Goal: Task Accomplishment & Management: Manage account settings

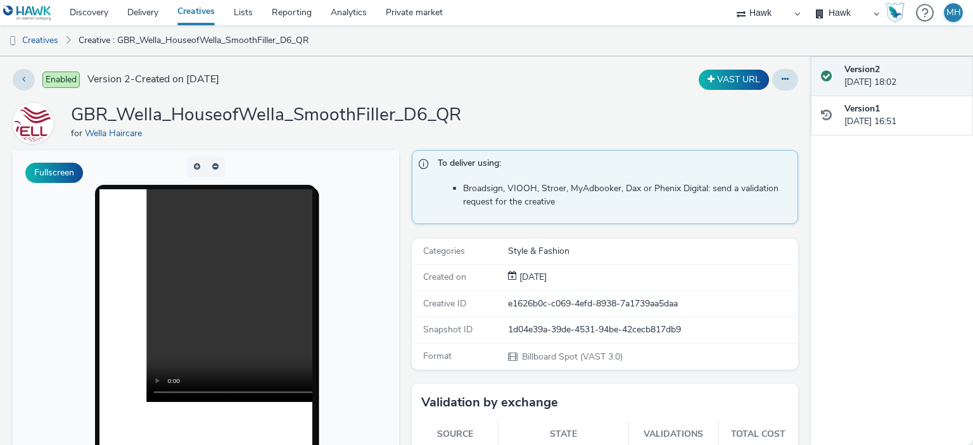
click at [811, 88] on div "Version 2 [DATE] 18:02" at bounding box center [892, 76] width 162 height 40
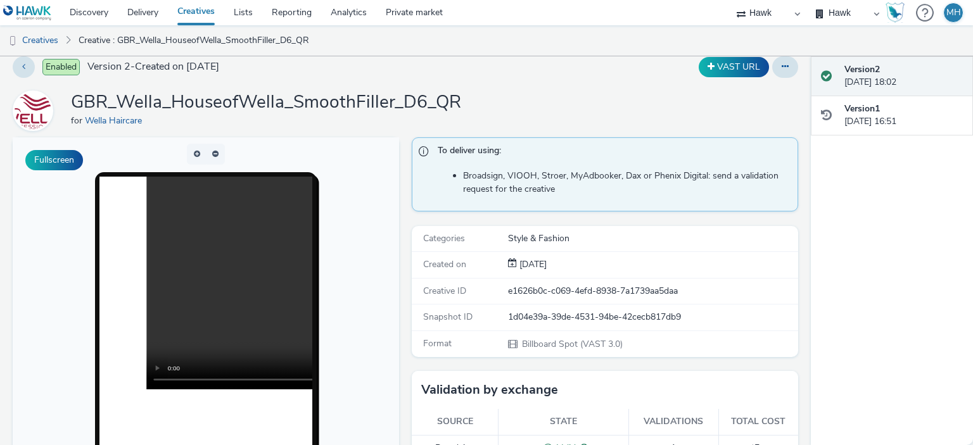
scroll to position [15, 0]
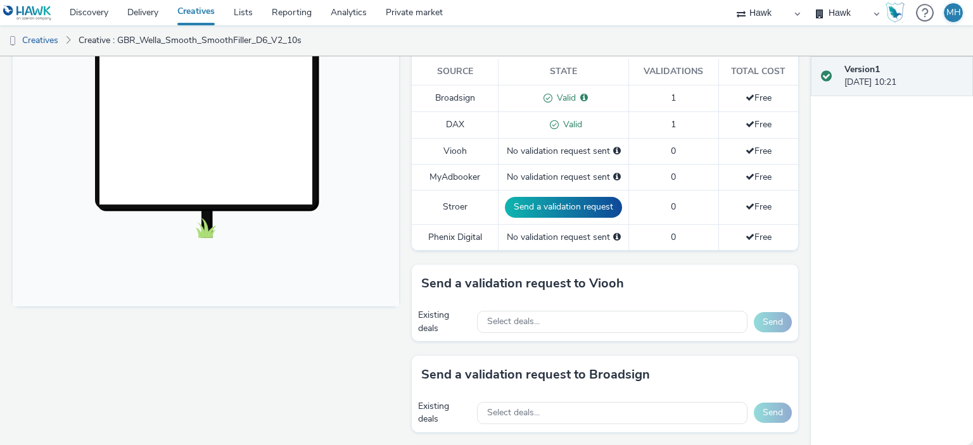
scroll to position [393, 0]
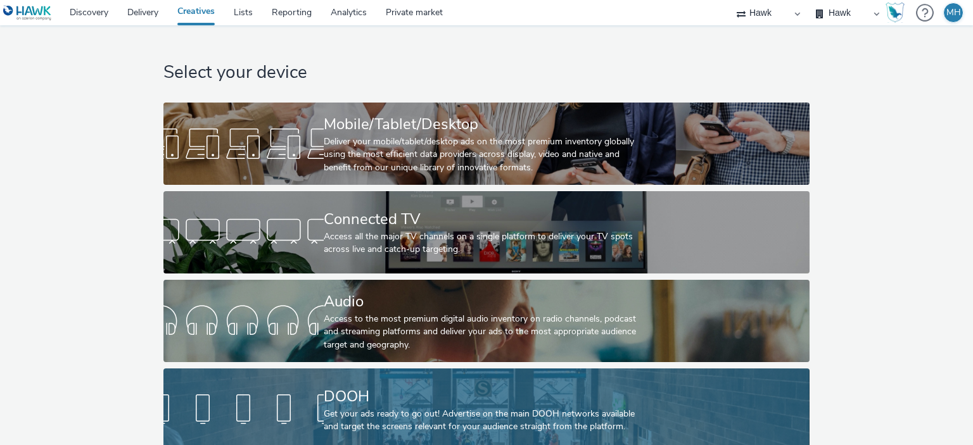
click at [465, 422] on div "Get your ads ready to go out! Advertise on the main DOOH networks available and…" at bounding box center [484, 421] width 321 height 26
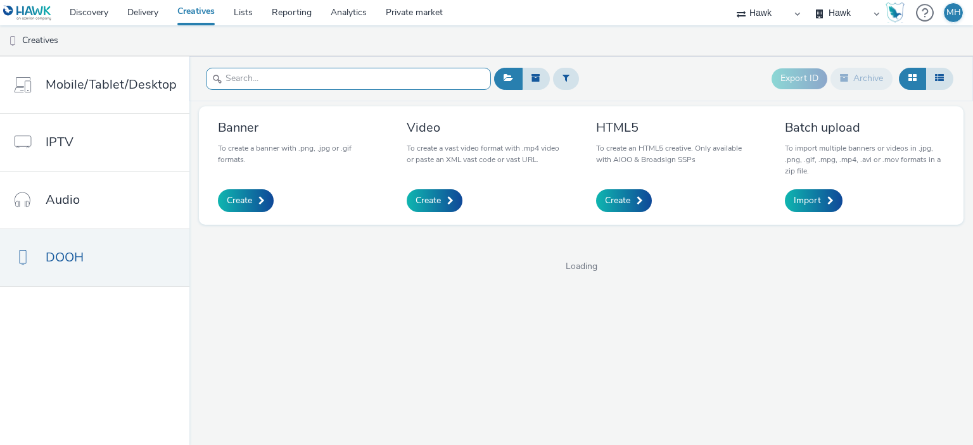
click at [400, 77] on input "text" at bounding box center [348, 79] width 285 height 22
type input "GBR_Wella_Smooth"
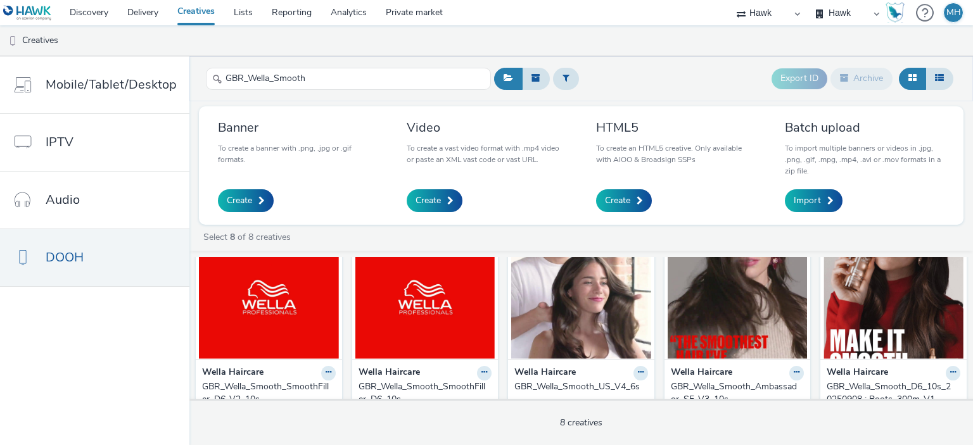
scroll to position [46, 0]
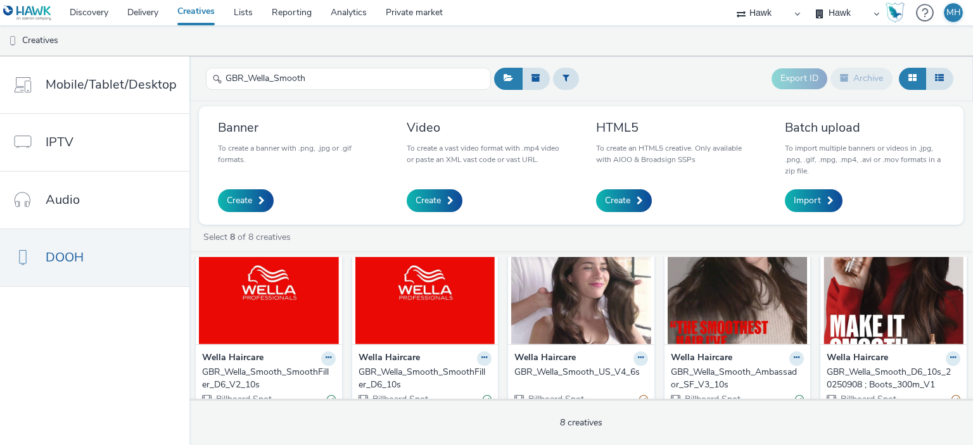
click at [579, 334] on img at bounding box center [581, 283] width 140 height 124
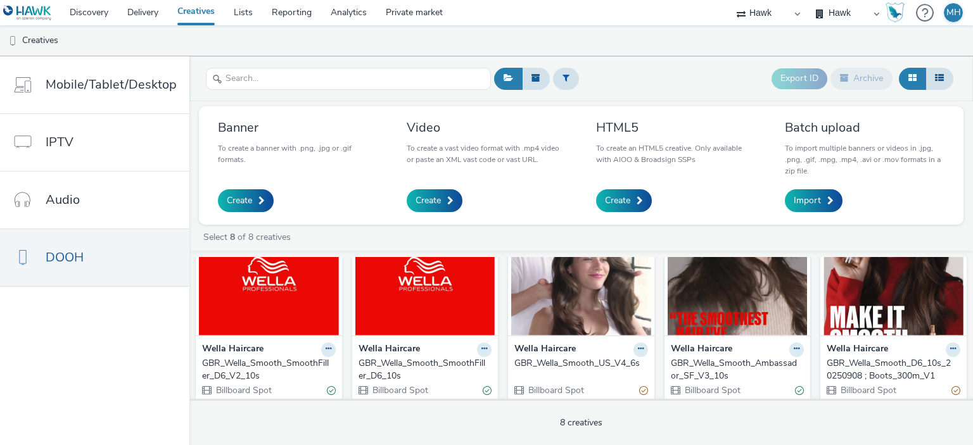
scroll to position [58, 0]
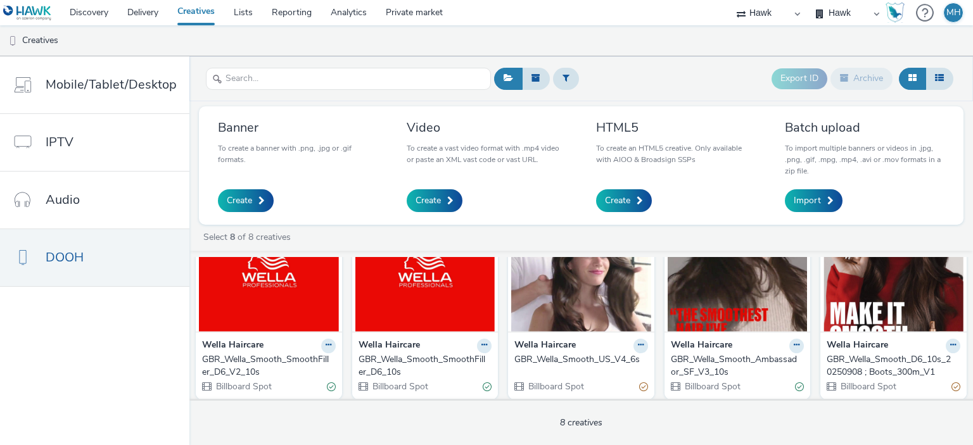
click at [729, 321] on img at bounding box center [738, 270] width 140 height 124
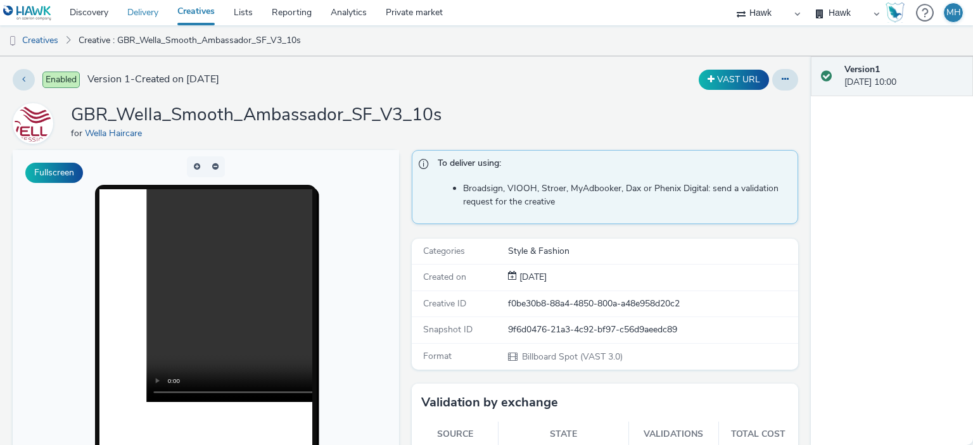
click at [137, 12] on link "Delivery" at bounding box center [143, 12] width 50 height 25
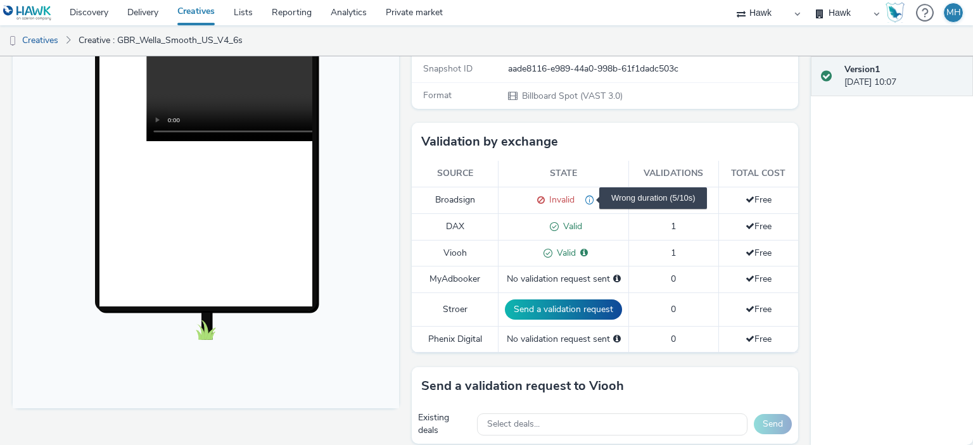
click at [587, 199] on span "Wrong duration (5/10s)" at bounding box center [585, 200] width 20 height 12
click at [583, 195] on span "Wrong duration (5/10s)" at bounding box center [585, 200] width 20 height 12
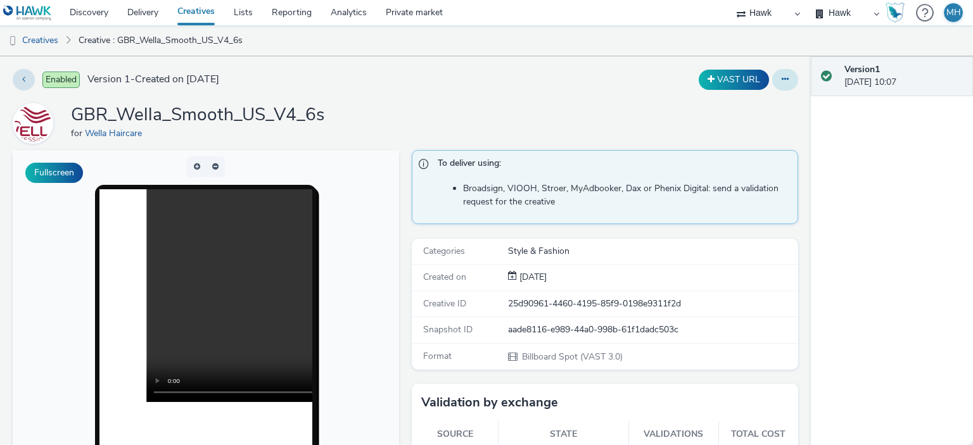
click at [779, 79] on button at bounding box center [785, 80] width 26 height 22
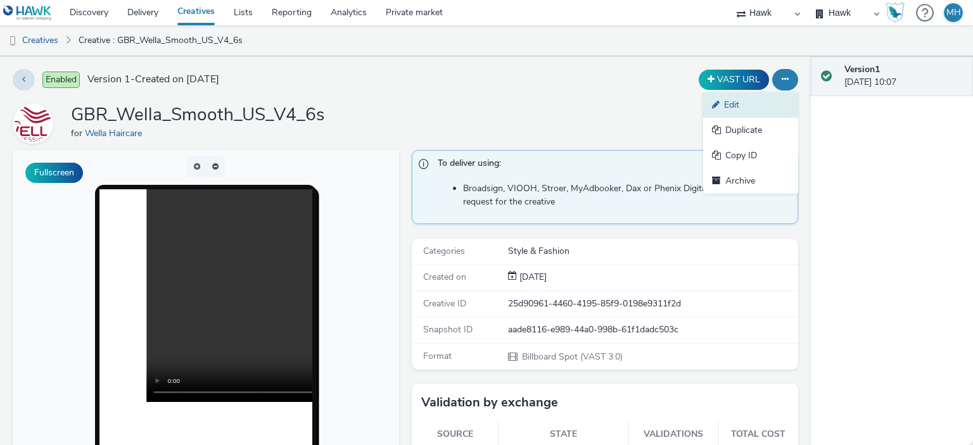
click at [762, 99] on link "Edit" at bounding box center [750, 104] width 95 height 25
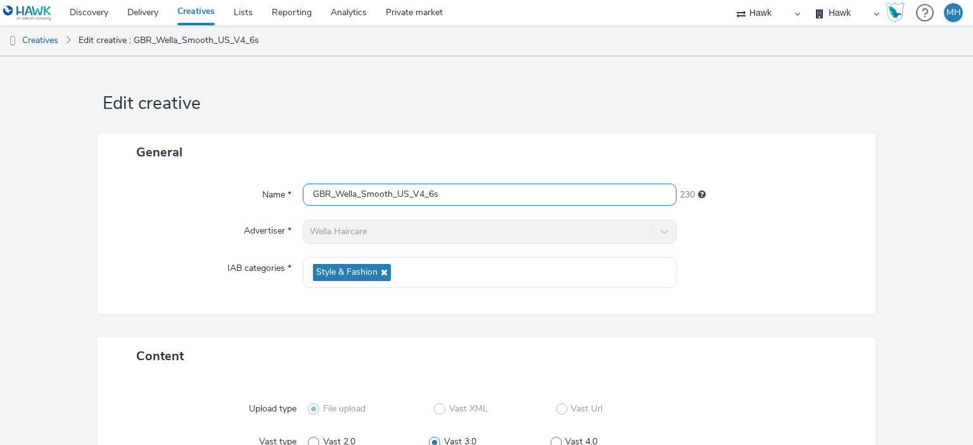
drag, startPoint x: 393, startPoint y: 195, endPoint x: 406, endPoint y: 196, distance: 12.7
click at [406, 196] on input "GBR_Wella_Smooth_US_V4_6s" at bounding box center [489, 195] width 373 height 22
paste input "Ambassador"
click at [459, 198] on input "GBR_Wella_Smooth_Ambassador_V4_6s" at bounding box center [489, 195] width 373 height 22
click at [472, 194] on input "GBR_Wella_Smooth_Ambassador_6s" at bounding box center [489, 195] width 373 height 22
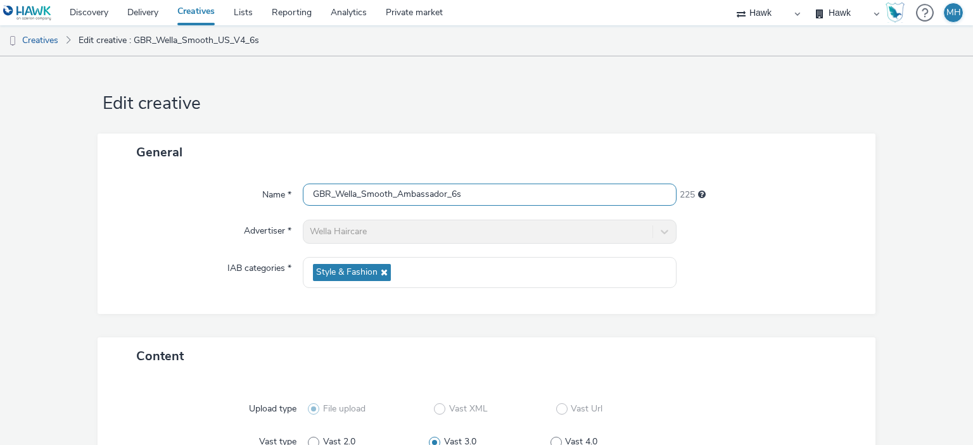
type input "GBR_Wella_Smooth_Ambassador_6s"
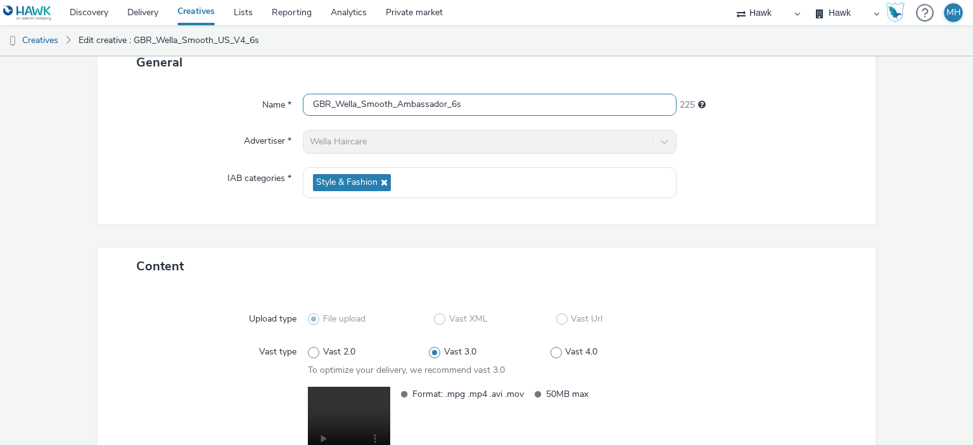
scroll to position [224, 0]
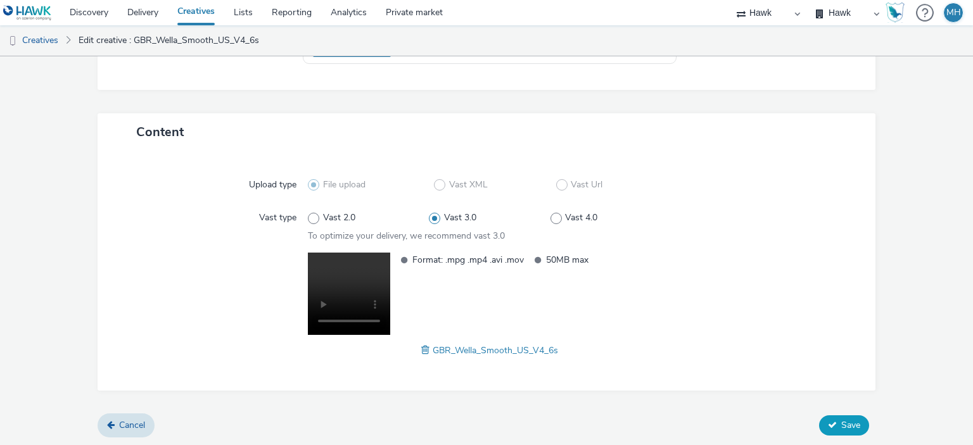
click at [841, 428] on span "Save" at bounding box center [850, 425] width 19 height 12
